Goal: Task Accomplishment & Management: Manage account settings

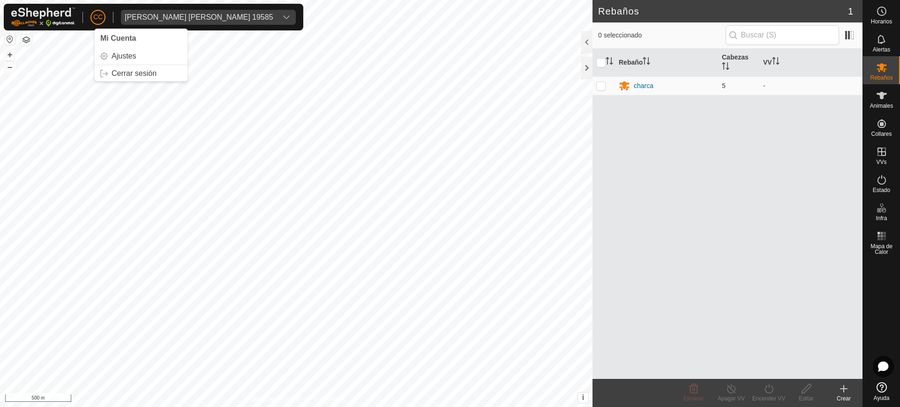
click at [92, 16] on p-avatar "CC" at bounding box center [97, 17] width 15 height 15
click at [156, 77] on link "Cerrar sesión" at bounding box center [141, 73] width 93 height 15
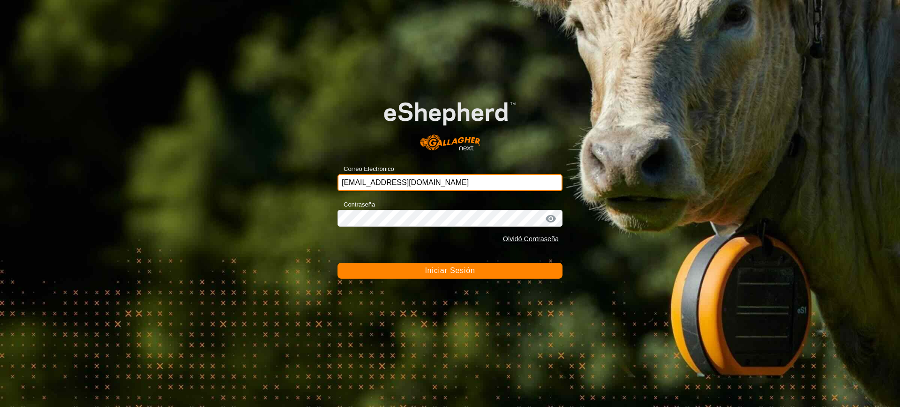
drag, startPoint x: 458, startPoint y: 184, endPoint x: 214, endPoint y: 182, distance: 244.6
click at [214, 182] on div "Correo Electrónico [EMAIL_ADDRESS][DOMAIN_NAME] Contraseña Olvidó Contraseña In…" at bounding box center [450, 203] width 900 height 407
paste input "[EMAIL_ADDRESS][DOMAIN_NAME]"
type input "[EMAIL_ADDRESS][DOMAIN_NAME]"
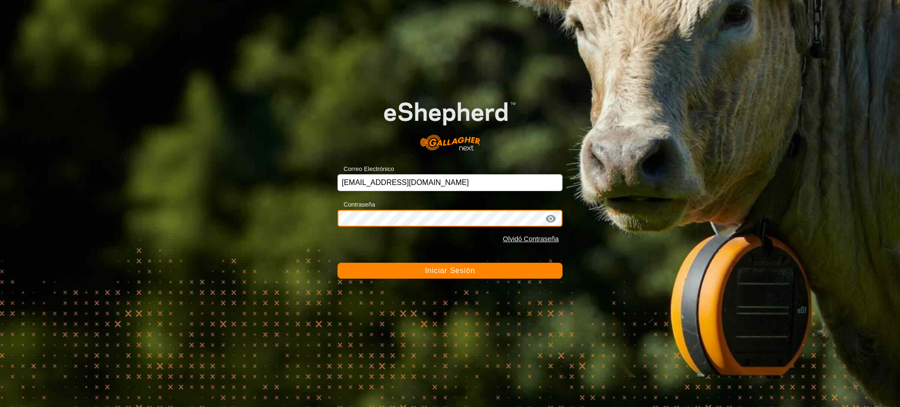
click at [168, 201] on div "Correo Electrónico [EMAIL_ADDRESS][DOMAIN_NAME] Contraseña Olvidó Contraseña In…" at bounding box center [450, 203] width 900 height 407
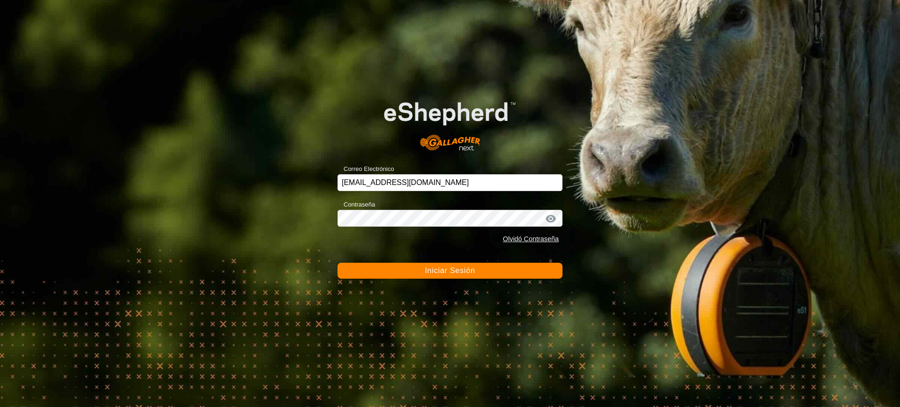
click at [431, 276] on button "Iniciar Sesión" at bounding box center [449, 271] width 225 height 16
